Goal: Entertainment & Leisure: Consume media (video, audio)

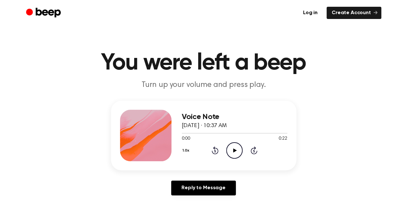
drag, startPoint x: 0, startPoint y: 0, endPoint x: 237, endPoint y: 150, distance: 280.6
click at [237, 150] on icon "Play Audio" at bounding box center [234, 150] width 16 height 16
click at [233, 150] on icon at bounding box center [235, 150] width 4 height 4
click at [234, 157] on icon "Play Audio" at bounding box center [234, 150] width 16 height 16
click at [237, 150] on icon "Play Audio" at bounding box center [234, 150] width 16 height 16
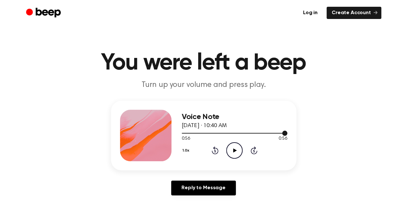
click at [242, 133] on div at bounding box center [235, 133] width 106 height 1
click at [235, 146] on icon "Play Audio" at bounding box center [234, 150] width 16 height 16
click at [232, 145] on icon "Pause Audio" at bounding box center [234, 150] width 16 height 16
click at [231, 152] on icon "Play Audio" at bounding box center [234, 150] width 16 height 16
click at [192, 133] on div at bounding box center [233, 133] width 103 height 1
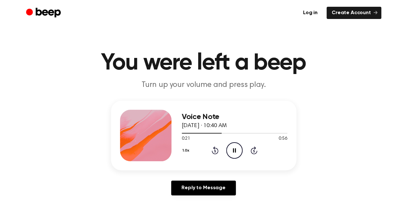
click at [235, 146] on icon "Pause Audio" at bounding box center [234, 150] width 16 height 16
click at [233, 151] on icon "Play Audio" at bounding box center [234, 150] width 16 height 16
click at [233, 151] on icon at bounding box center [234, 150] width 3 height 4
